Goal: Task Accomplishment & Management: Use online tool/utility

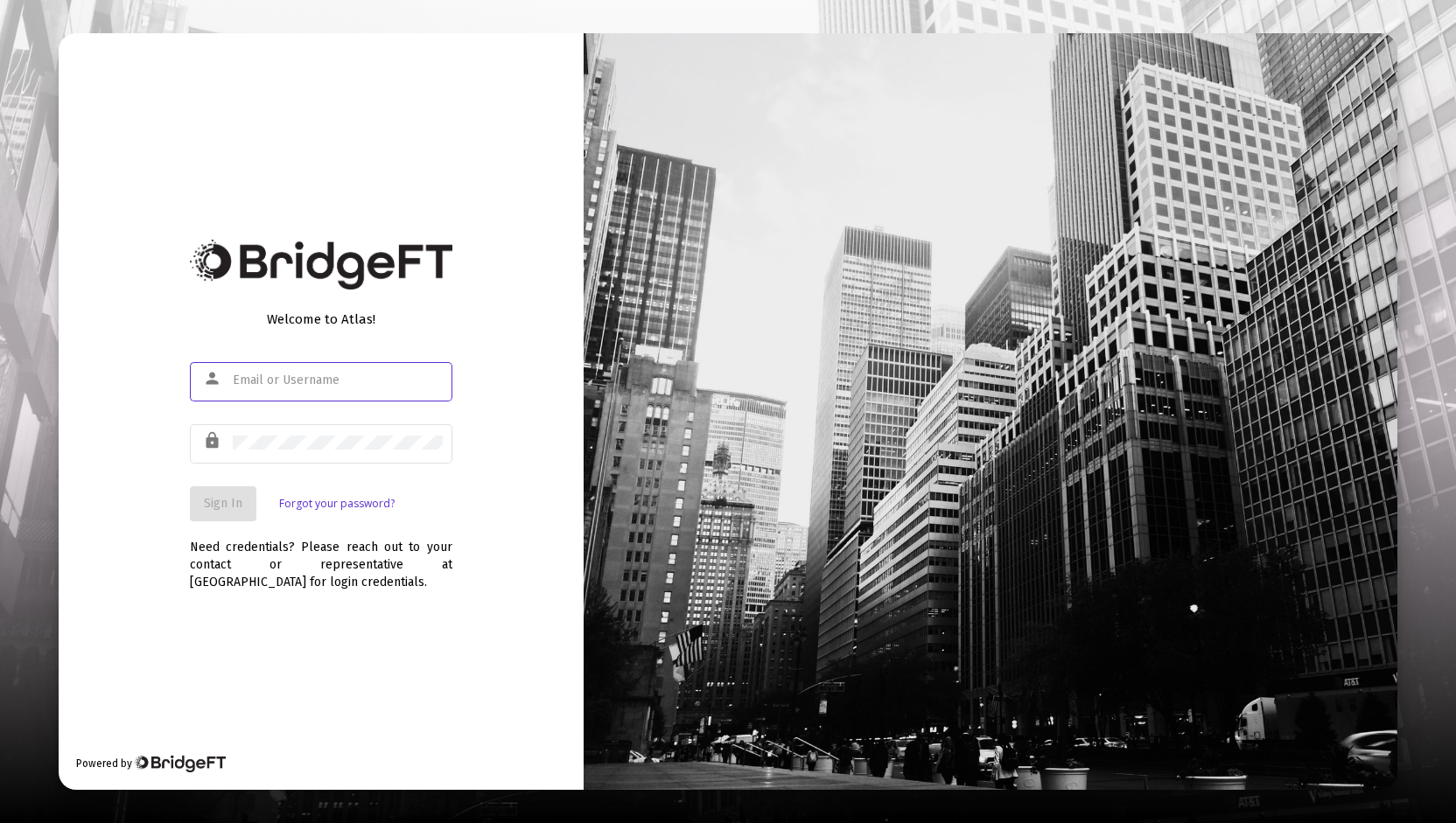
click at [281, 379] on input "text" at bounding box center [337, 381] width 210 height 14
type input "[PERSON_NAME][EMAIL_ADDRESS][DOMAIN_NAME]"
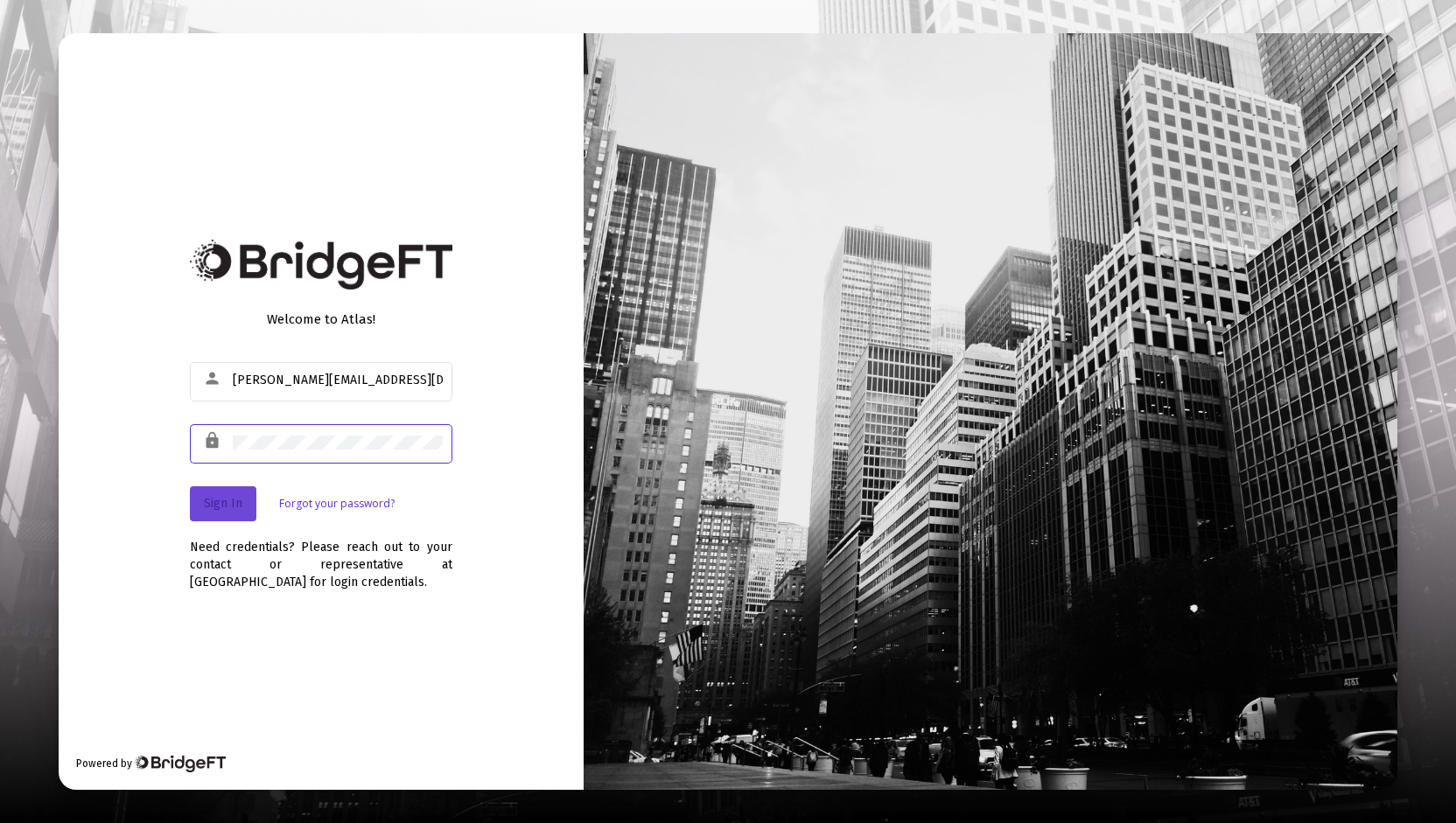
click at [215, 499] on span "Sign In" at bounding box center [223, 504] width 39 height 15
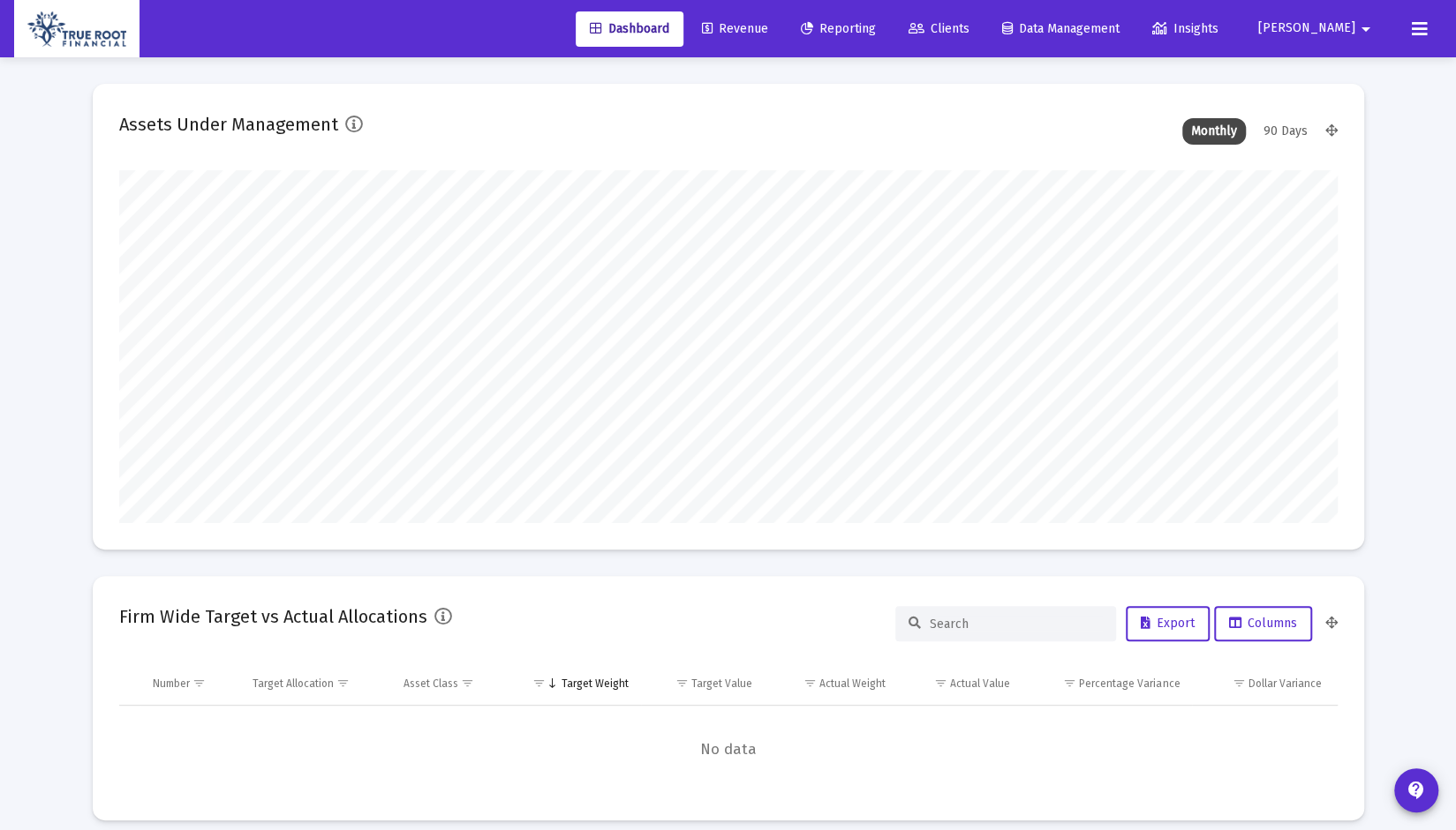
type input "[DATE]"
click at [768, 38] on link "Revenue" at bounding box center [735, 29] width 95 height 35
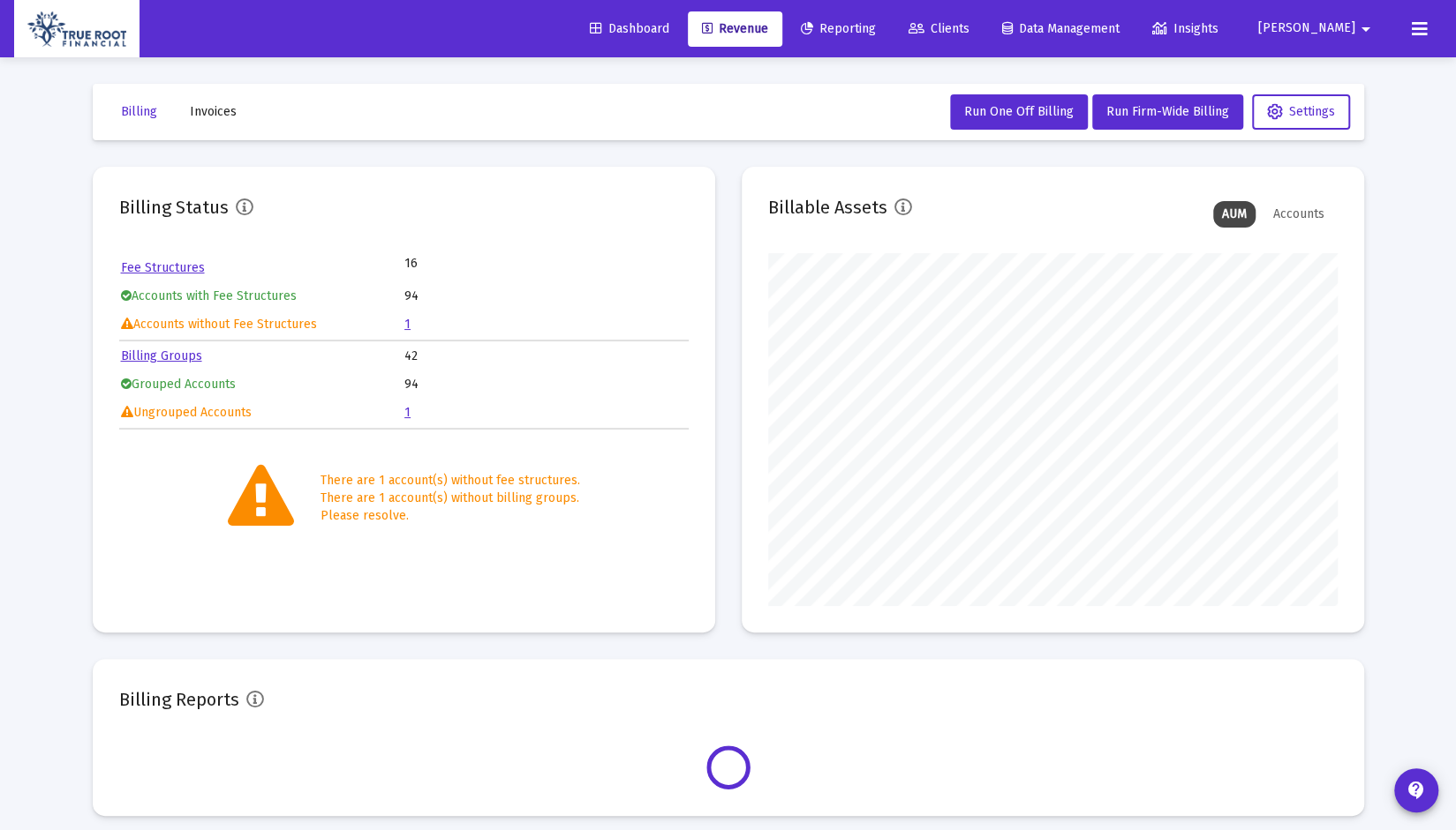
scroll to position [353, 569]
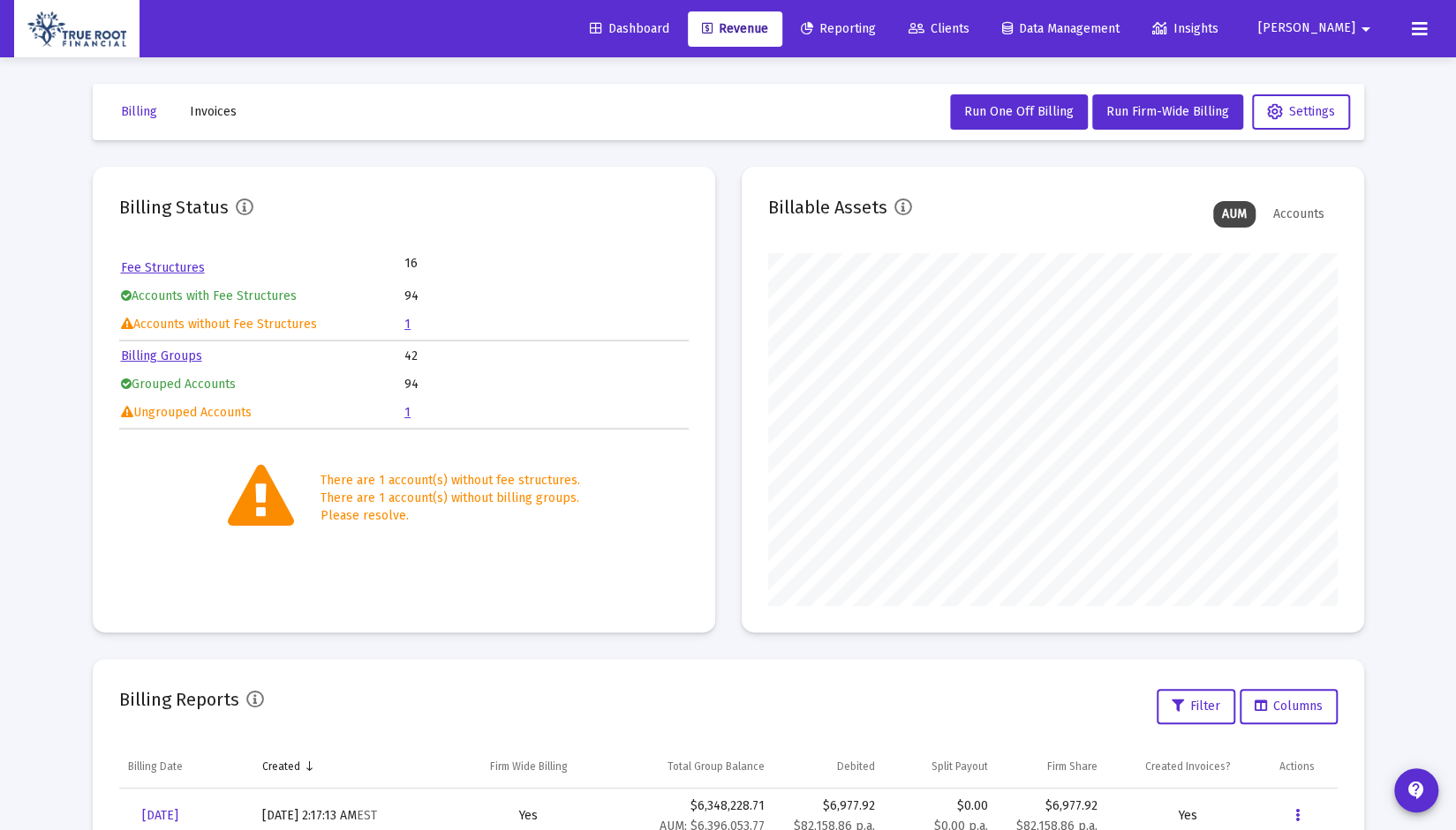
click at [408, 329] on link "1" at bounding box center [407, 325] width 6 height 15
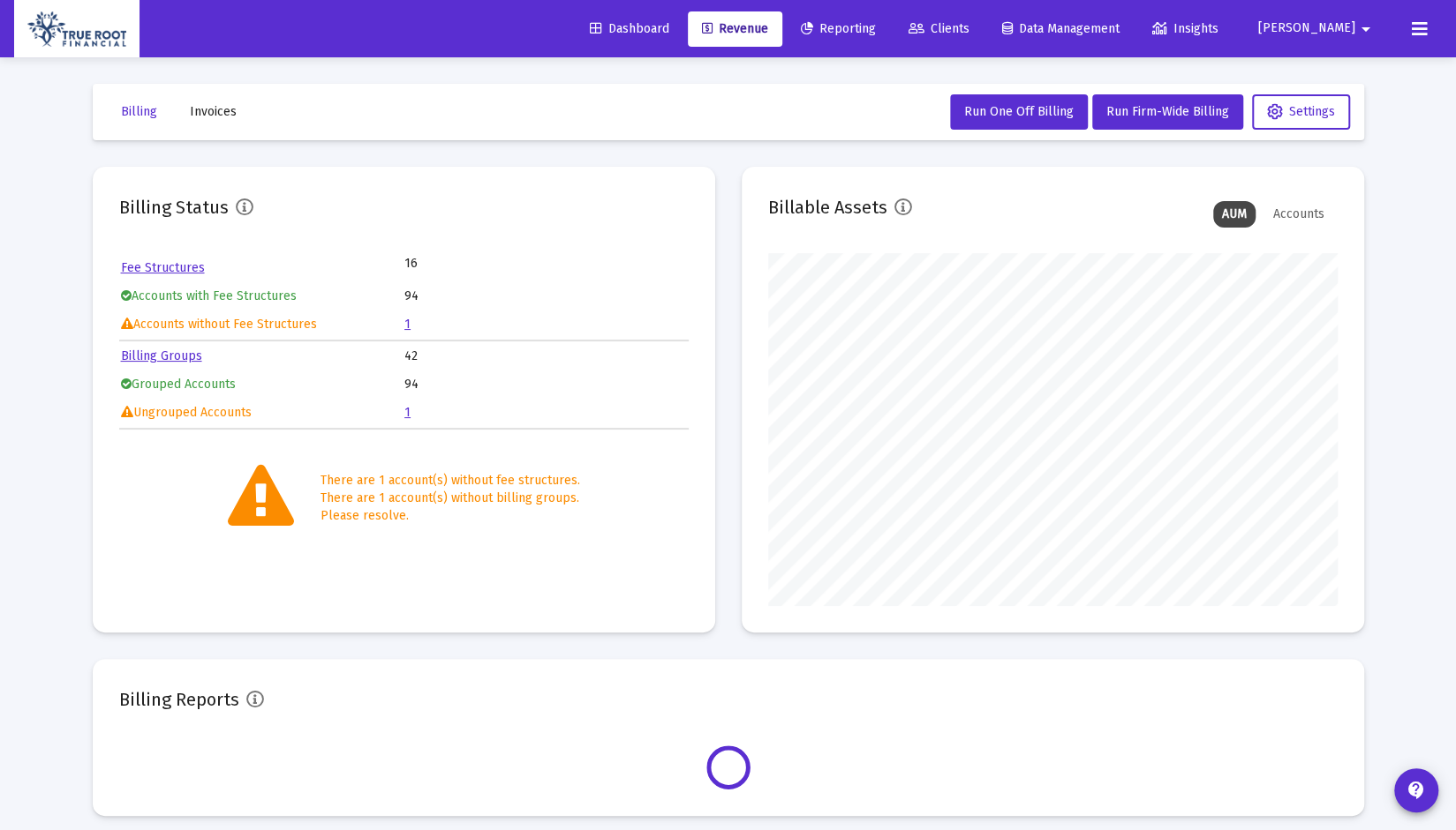
scroll to position [353, 569]
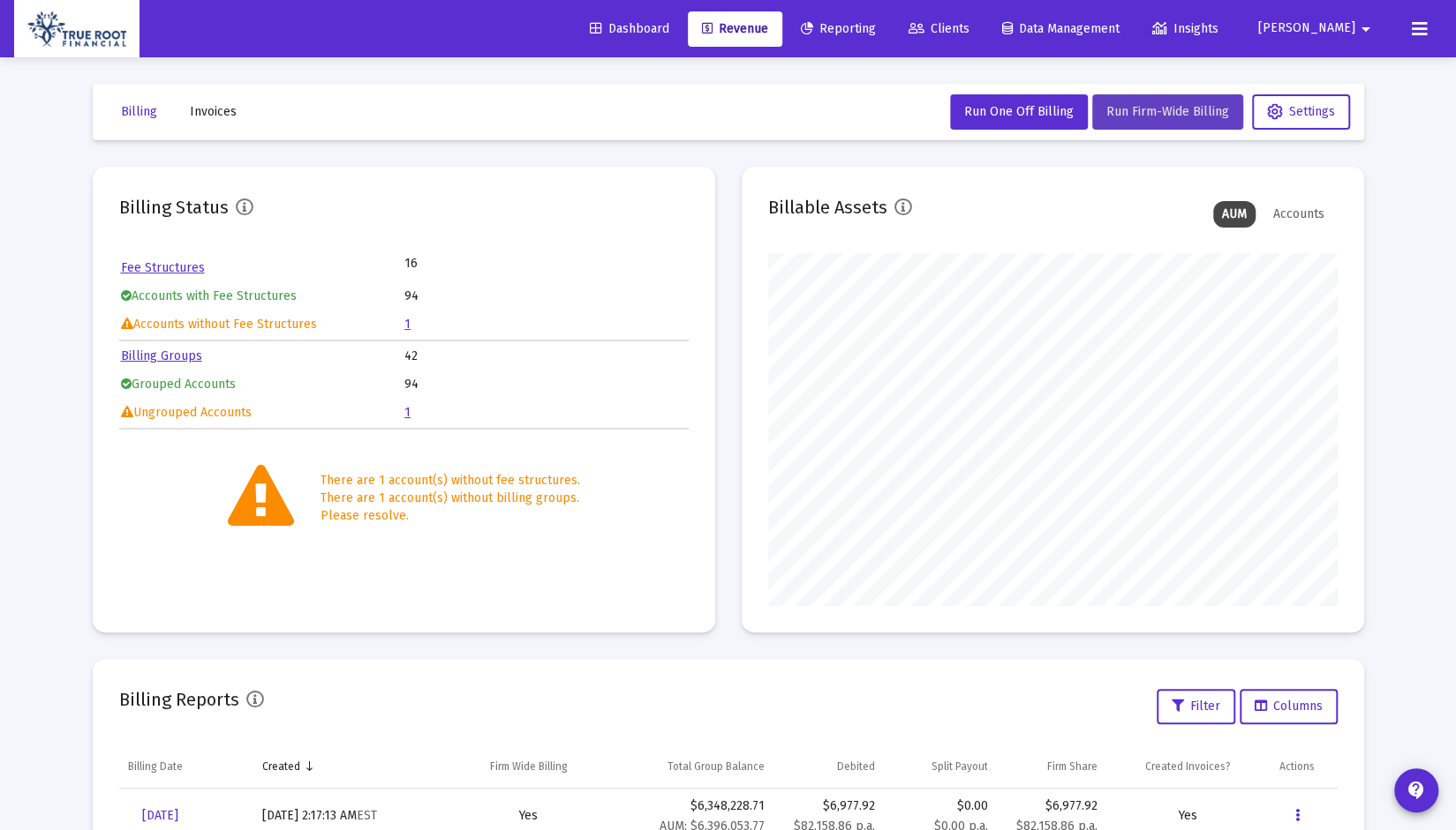
click at [1156, 112] on span "Run Firm-Wide Billing" at bounding box center [1168, 112] width 123 height 15
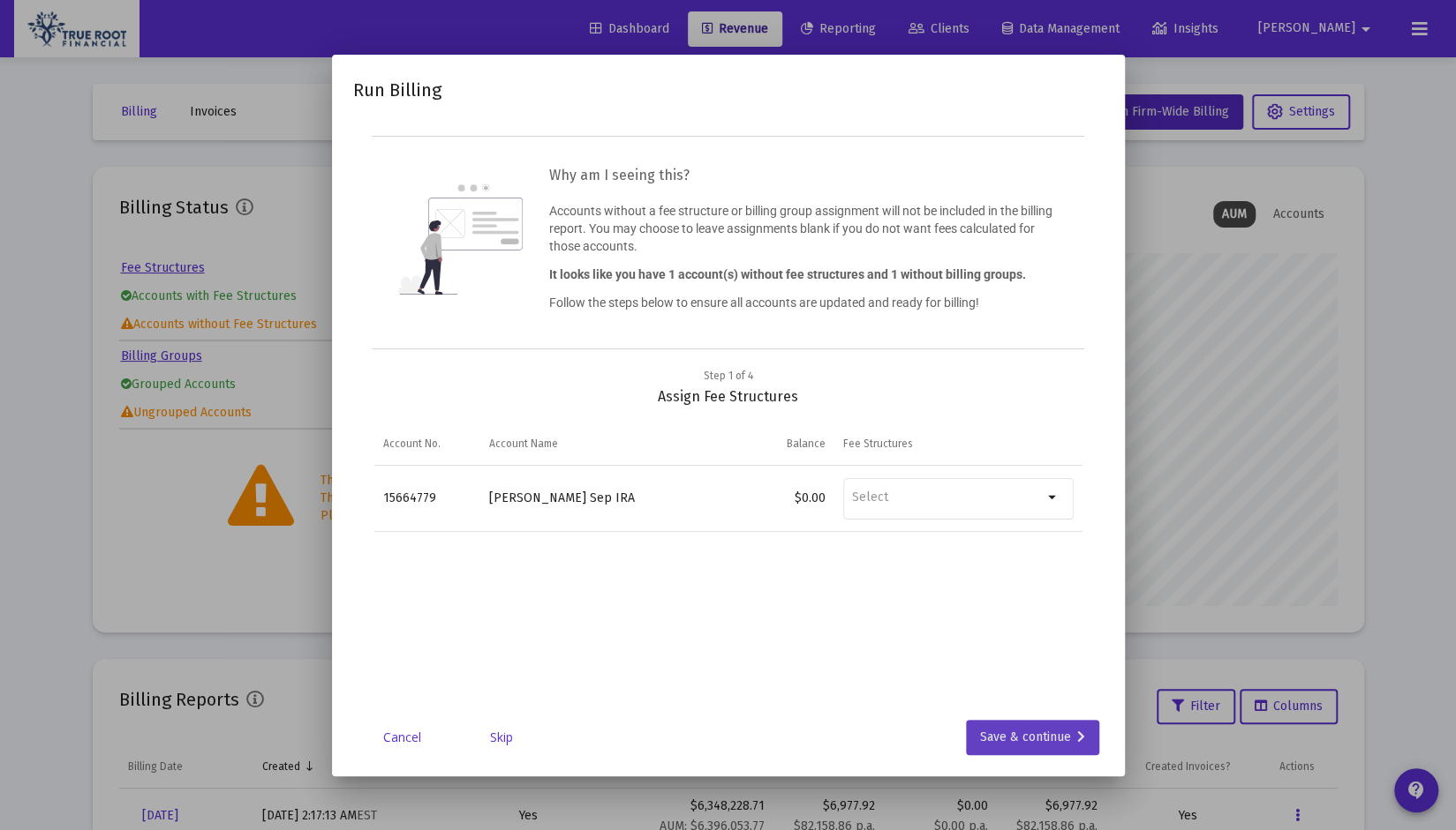
click at [1026, 735] on div "Save & continue" at bounding box center [1033, 737] width 105 height 35
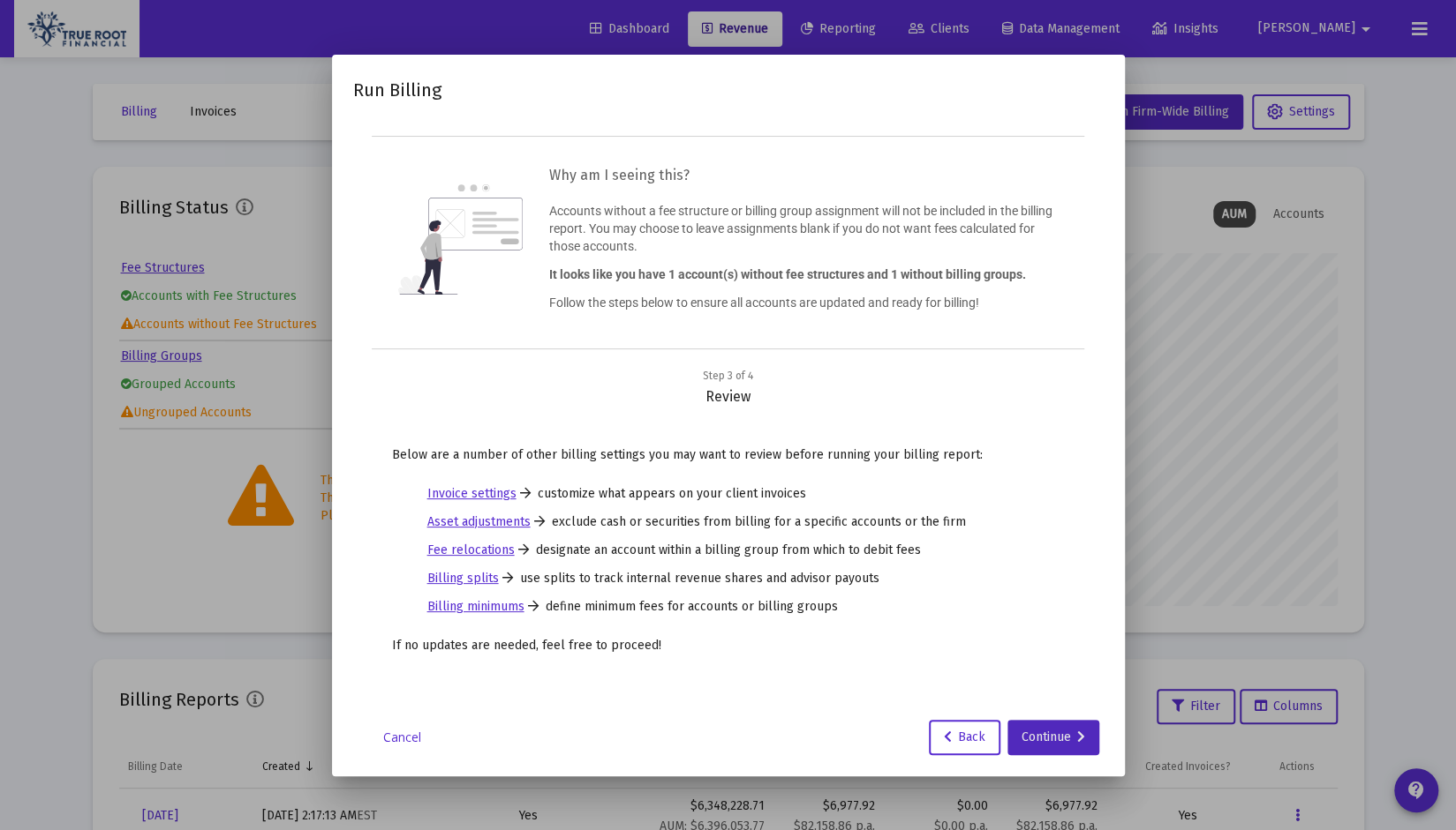
click at [1026, 735] on div "Continue" at bounding box center [1053, 737] width 63 height 35
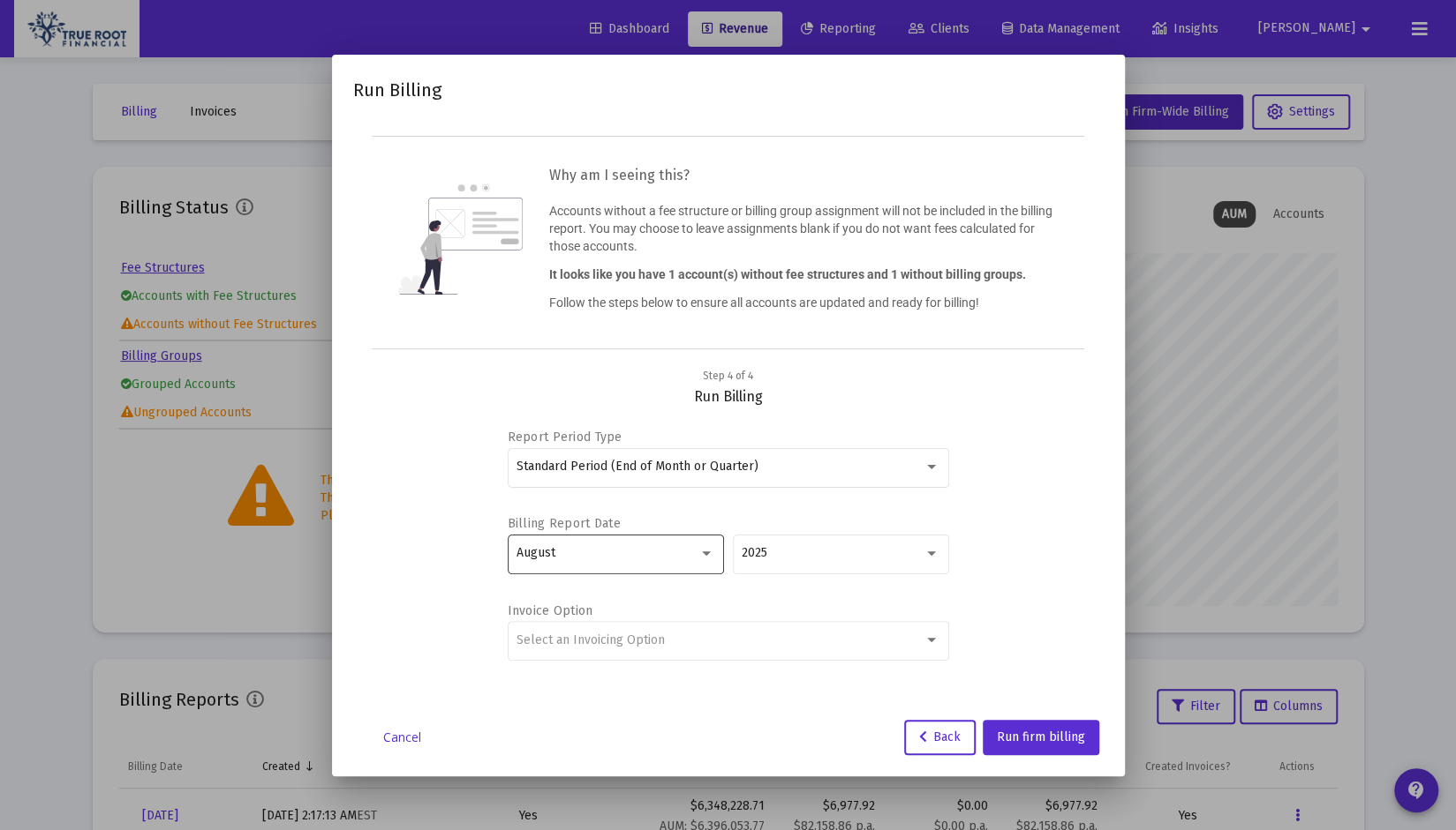
click at [578, 564] on div "August" at bounding box center [615, 552] width 197 height 43
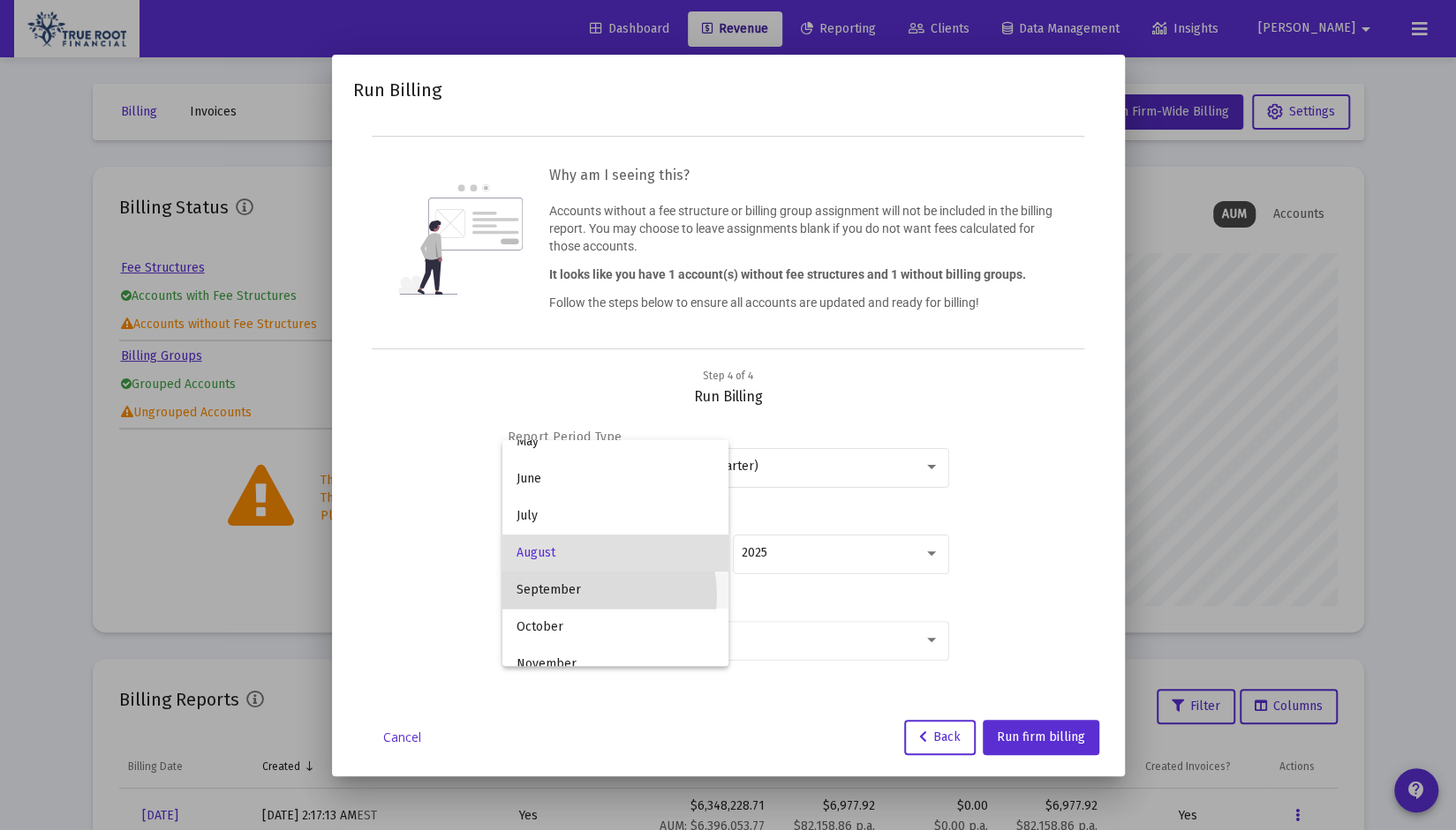
click at [566, 595] on span "September" at bounding box center [615, 590] width 197 height 37
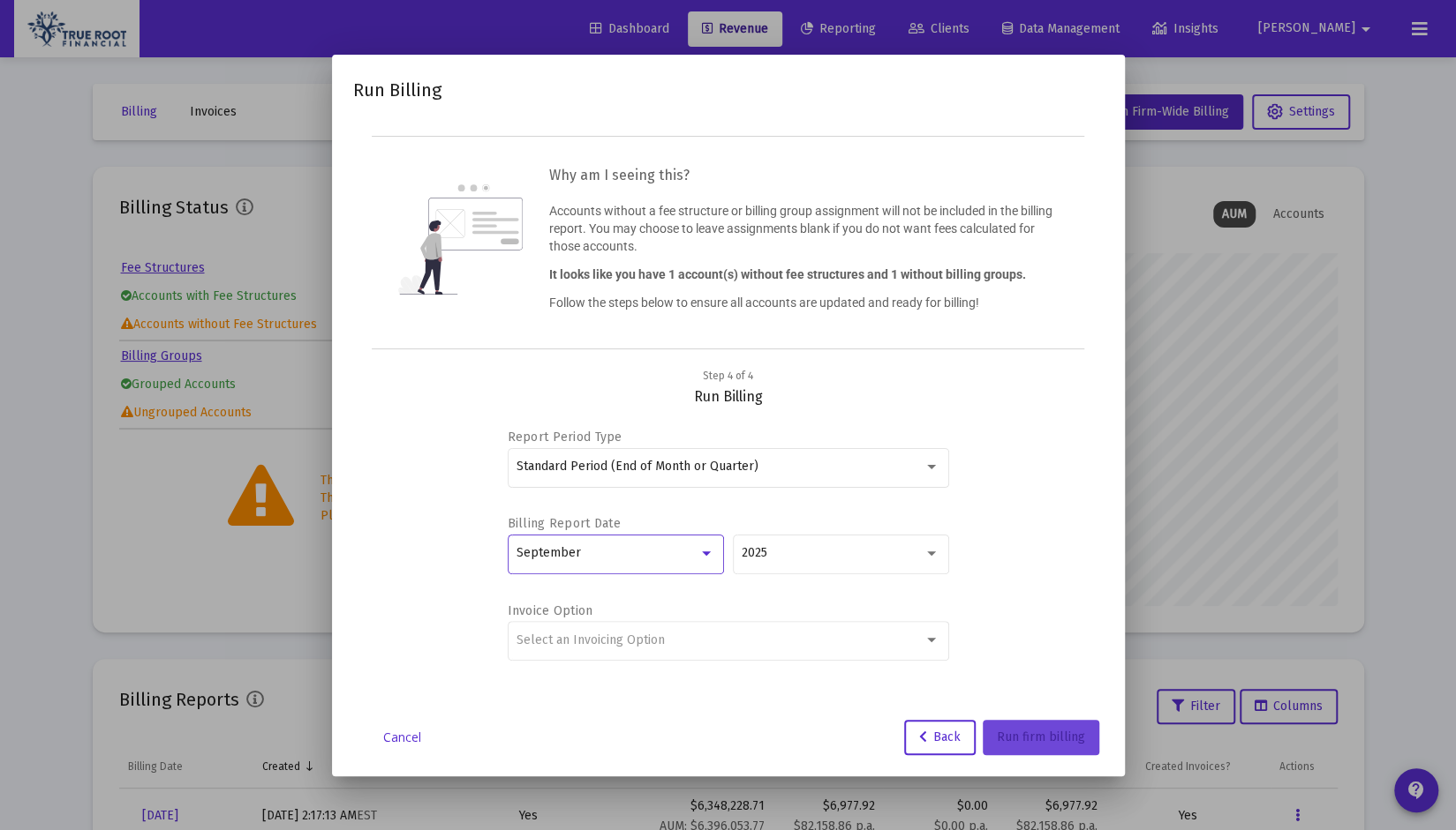
click at [1038, 738] on span "Run firm billing" at bounding box center [1041, 737] width 88 height 15
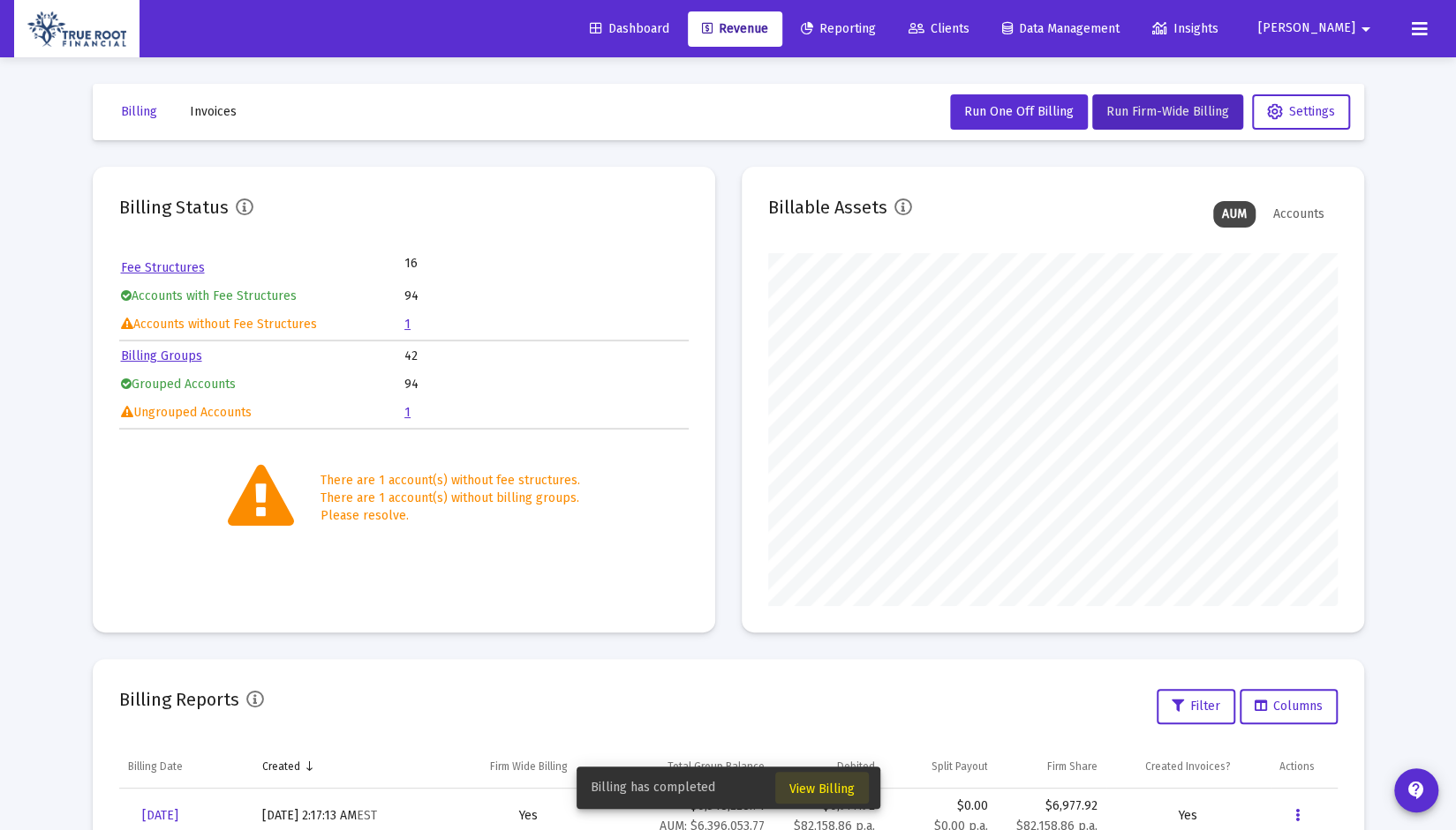
click at [823, 786] on span "View Billing" at bounding box center [822, 790] width 65 height 15
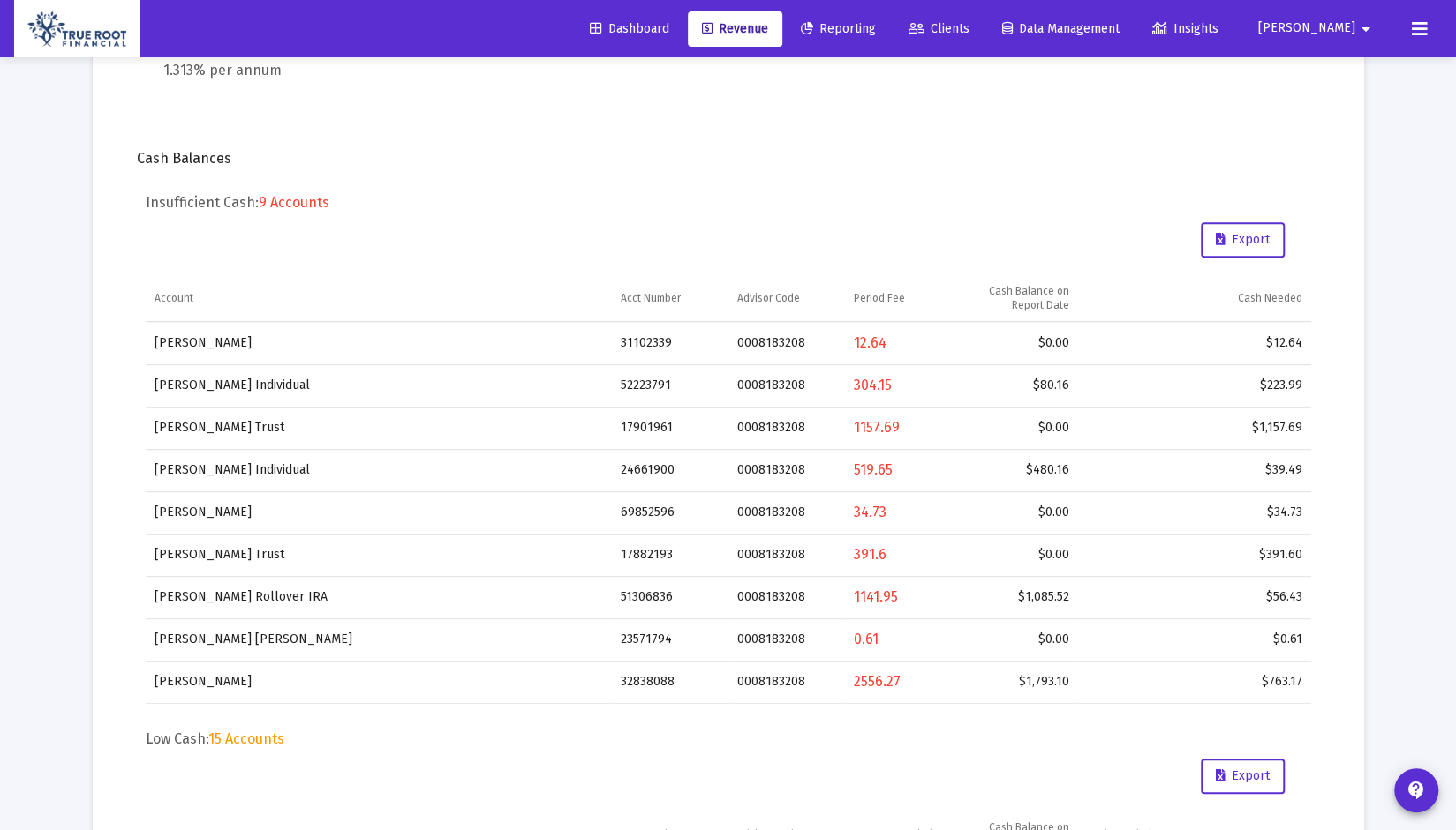
scroll to position [459, 0]
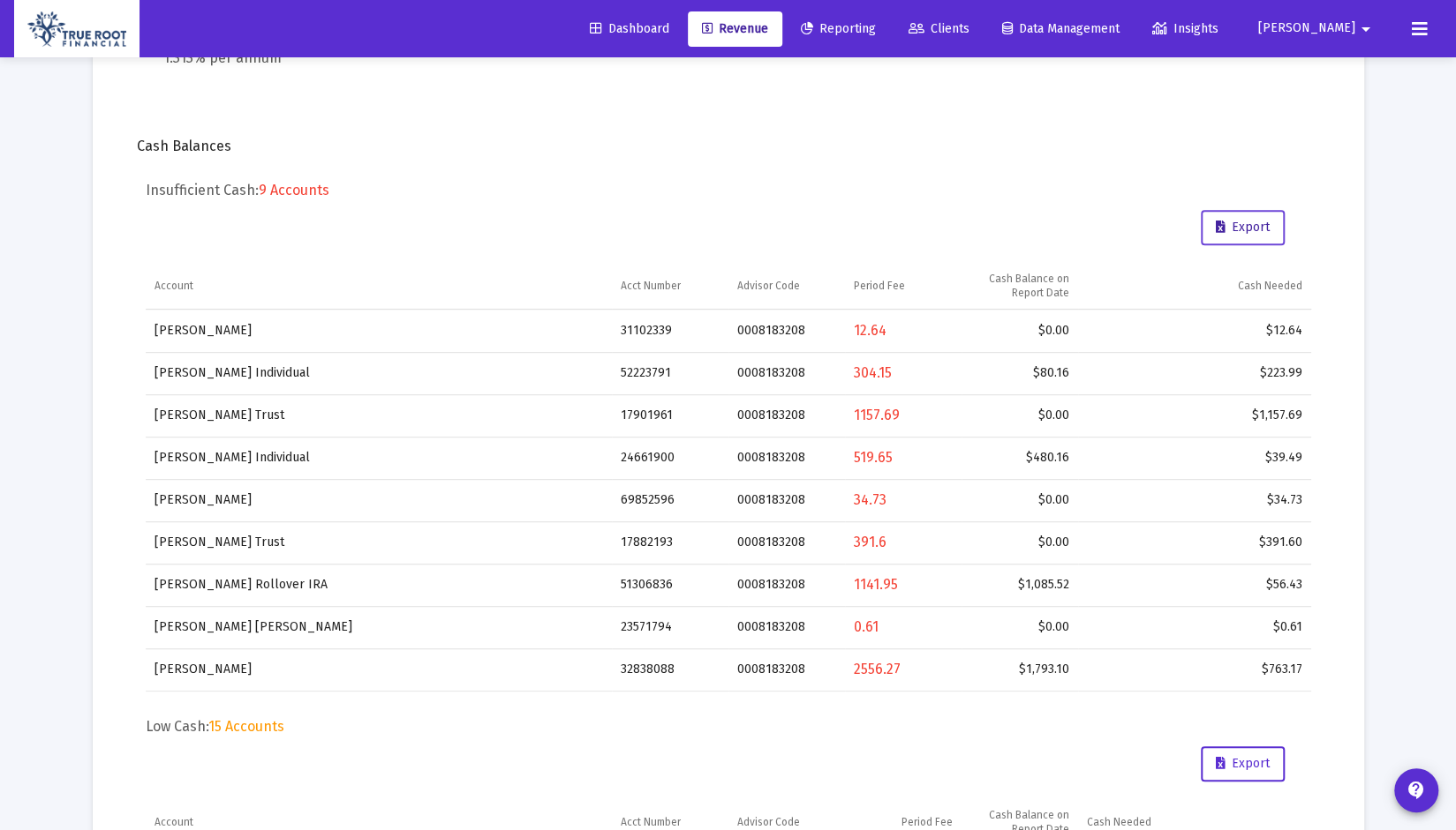
click at [1225, 229] on span "Export" at bounding box center [1242, 227] width 54 height 15
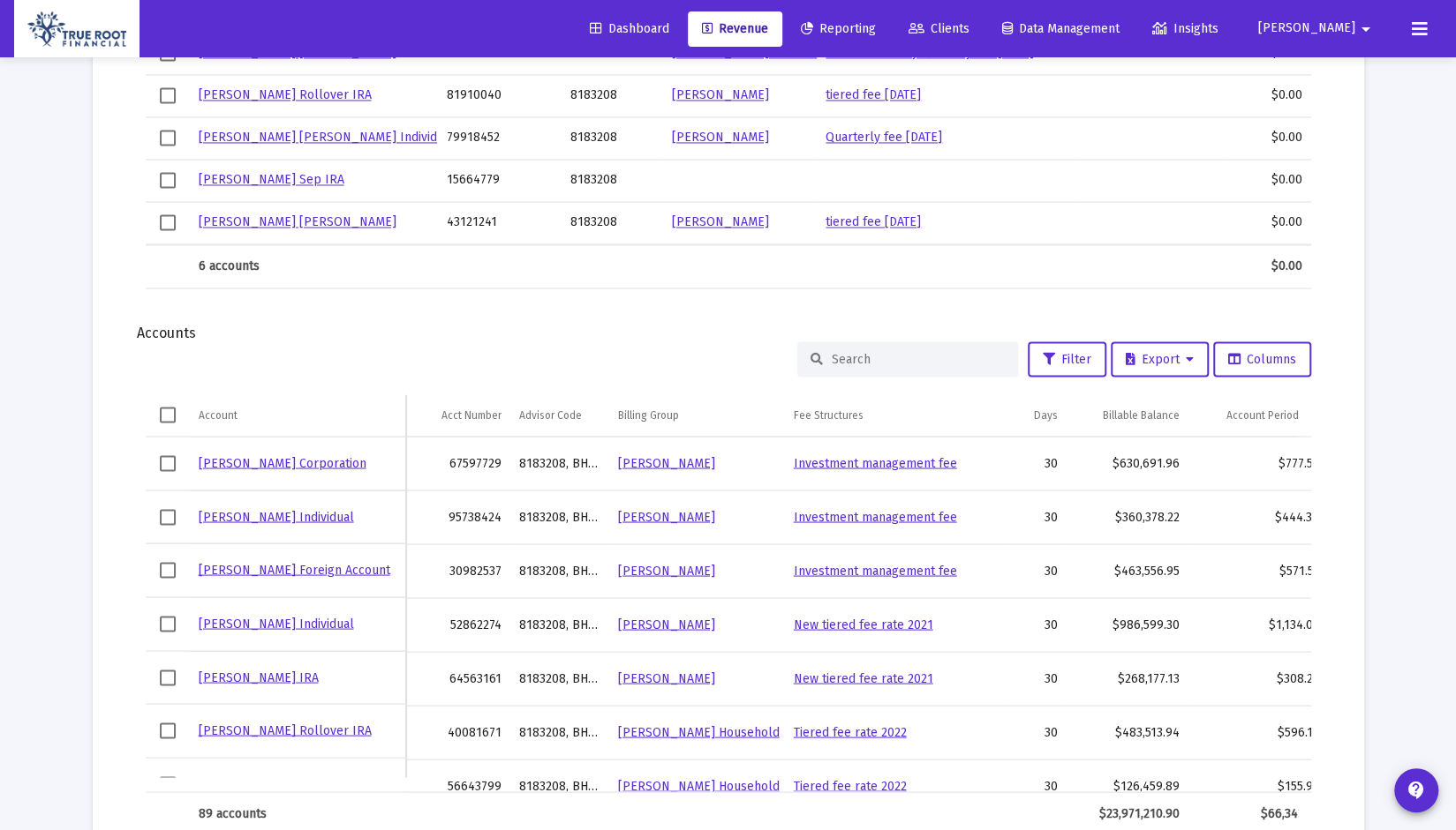
scroll to position [1961, 0]
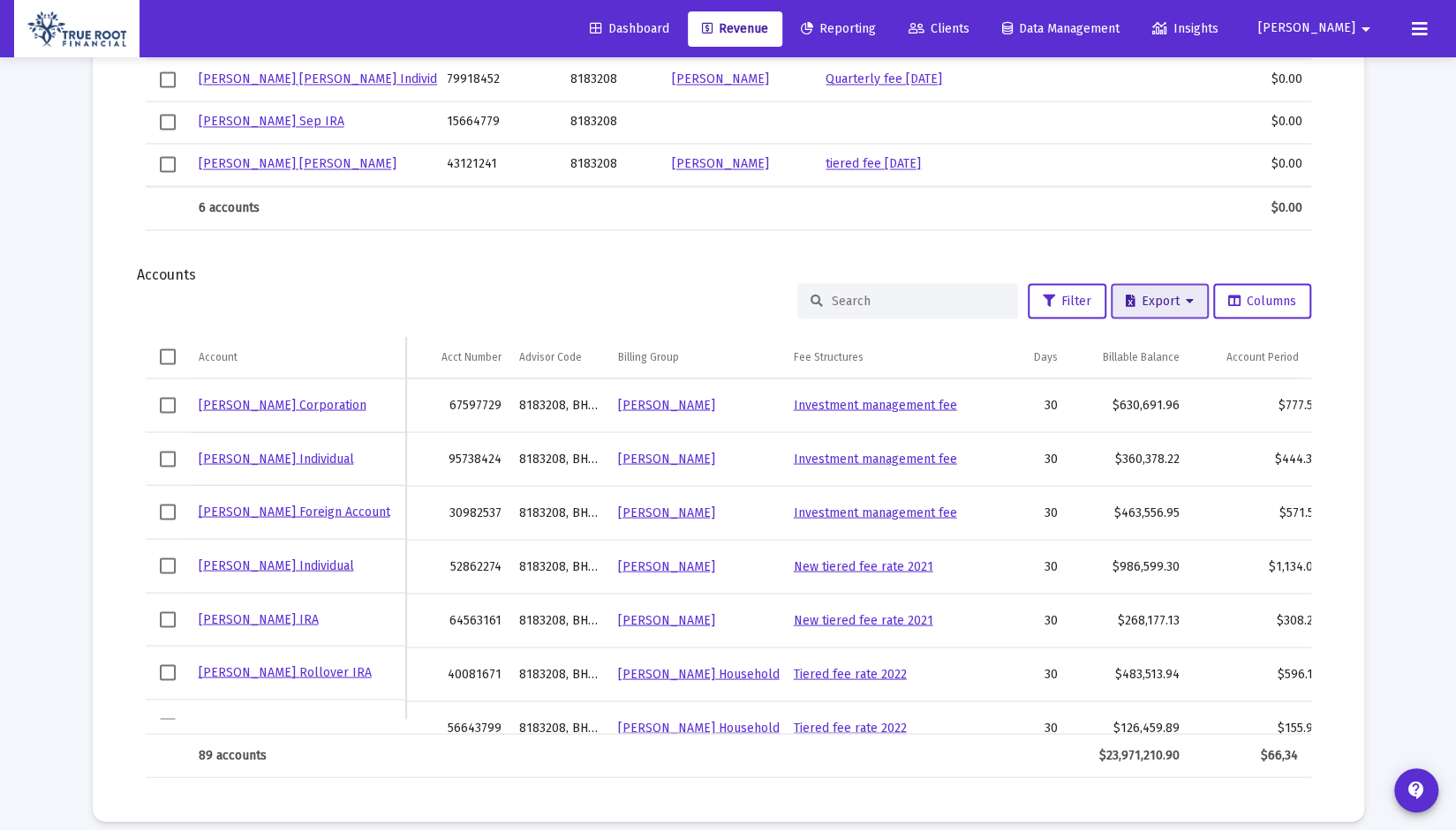
click at [1171, 303] on span "Export" at bounding box center [1159, 301] width 68 height 15
click at [1151, 347] on button "Export All Rows" at bounding box center [1163, 343] width 120 height 42
